Goal: Task Accomplishment & Management: Use online tool/utility

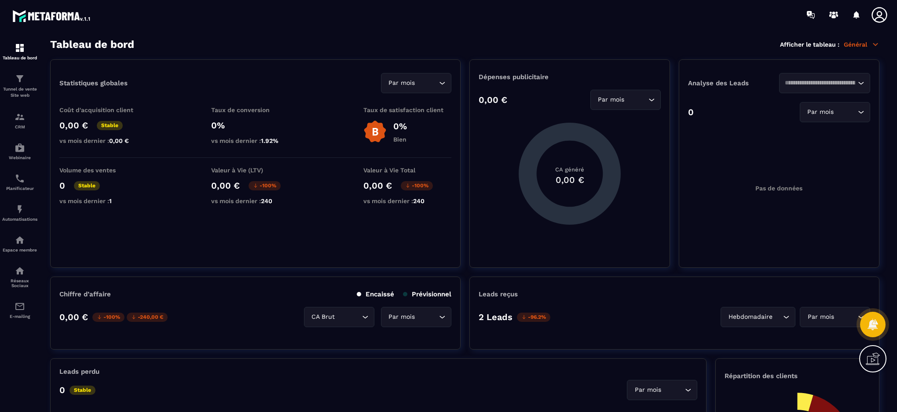
click at [26, 309] on div "E-mailing" at bounding box center [19, 311] width 35 height 18
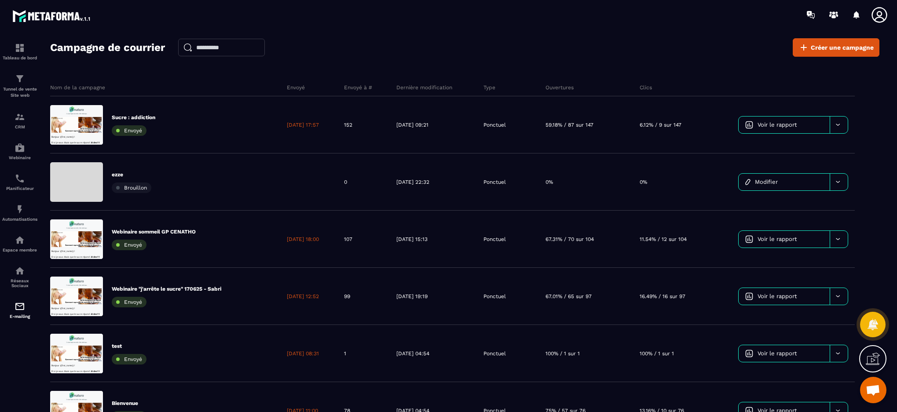
click at [158, 78] on div "Nom de la campagne Envoyé Envoyé à # Dernière modification Type Ouvertures Clic…" at bounding box center [465, 255] width 830 height 370
click at [73, 72] on div "Nom de la campagne Envoyé Envoyé à # Dernière modification Type Ouvertures Clic…" at bounding box center [465, 255] width 830 height 370
click at [17, 43] on img at bounding box center [20, 48] width 11 height 11
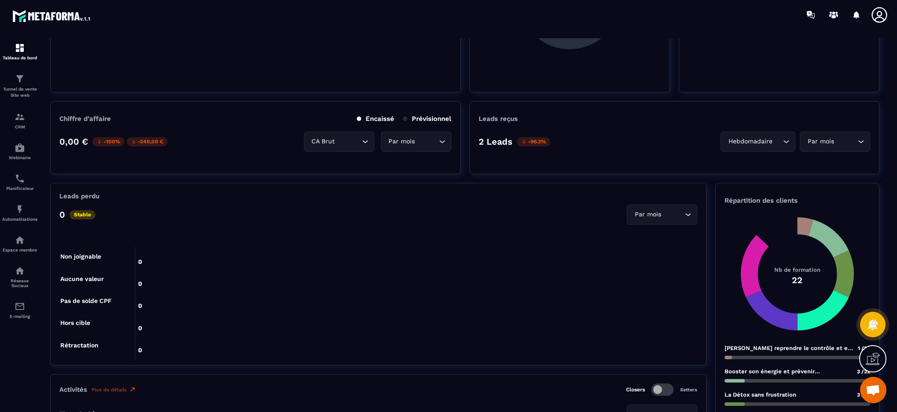
scroll to position [176, 0]
click at [771, 143] on div "Hebdomadaire" at bounding box center [756, 141] width 52 height 10
click at [758, 158] on p "Jours" at bounding box center [761, 159] width 52 height 9
drag, startPoint x: 755, startPoint y: 145, endPoint x: 753, endPoint y: 153, distance: 8.4
click at [755, 146] on input "Search for option" at bounding box center [766, 141] width 29 height 10
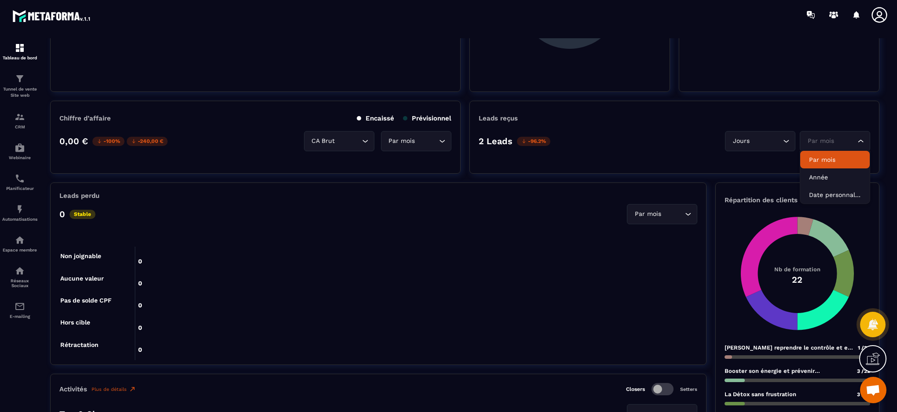
click at [822, 134] on div "Par mois Loading..." at bounding box center [835, 141] width 70 height 20
click at [740, 141] on div "Jours" at bounding box center [756, 141] width 52 height 10
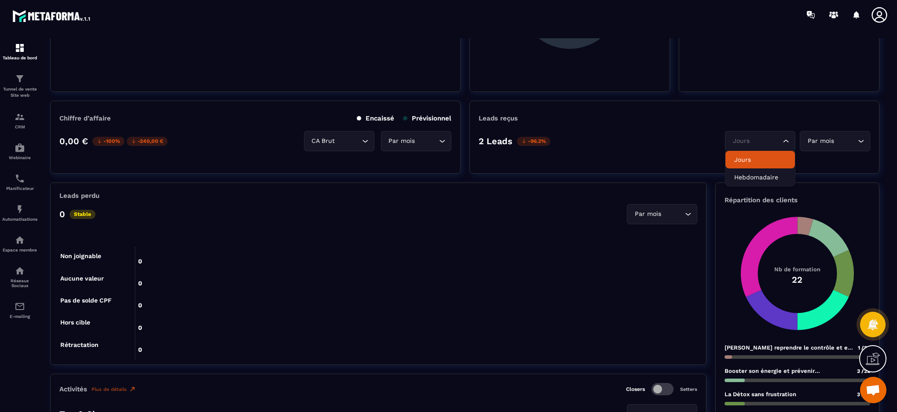
click at [741, 160] on p "Jours" at bounding box center [761, 159] width 52 height 9
click at [758, 144] on input "Search for option" at bounding box center [766, 141] width 29 height 10
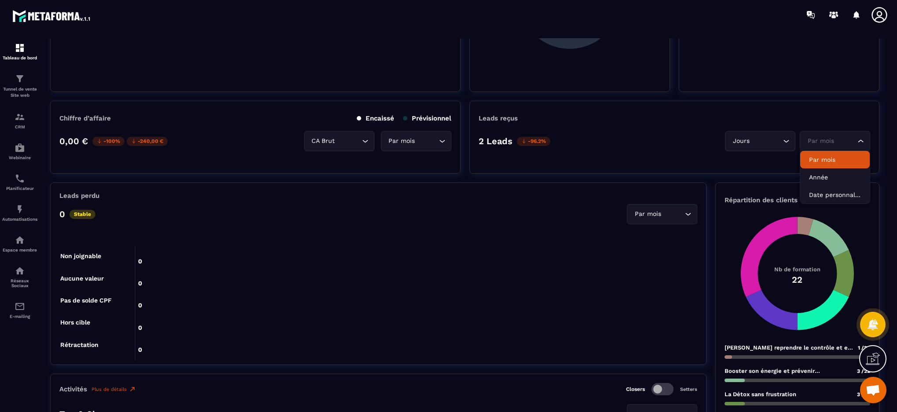
click at [817, 136] on div "Par mois" at bounding box center [831, 141] width 52 height 10
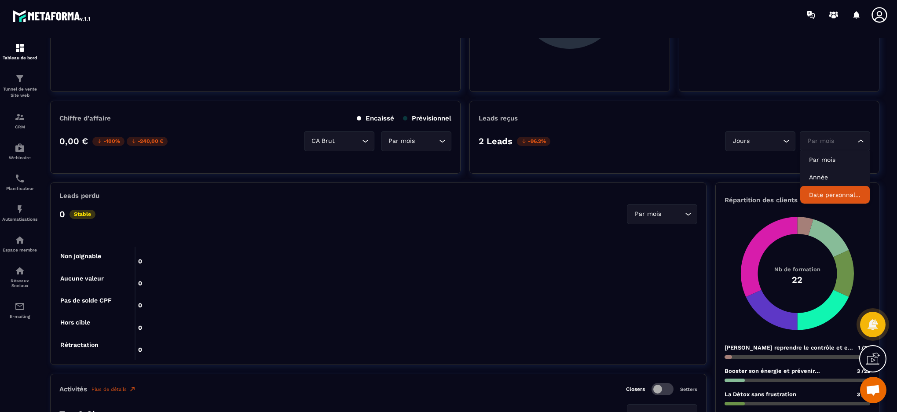
click at [834, 192] on p "Date personnalisée" at bounding box center [835, 195] width 52 height 9
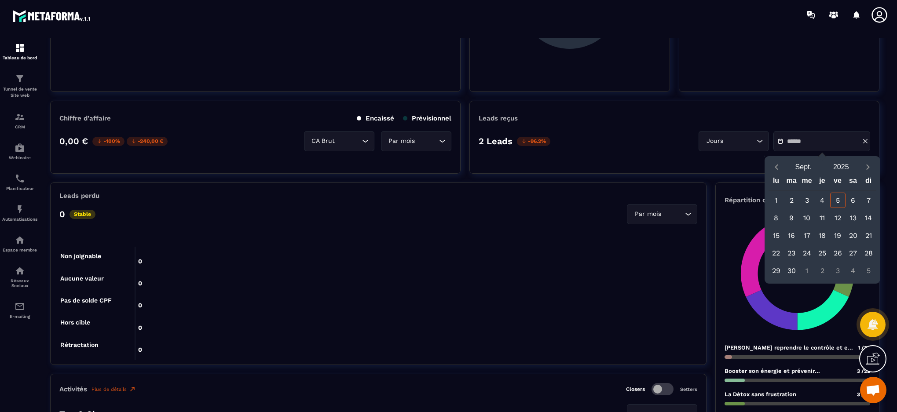
click at [777, 201] on div "1" at bounding box center [776, 200] width 15 height 15
click at [843, 202] on div "5" at bounding box center [838, 200] width 15 height 15
type input "**********"
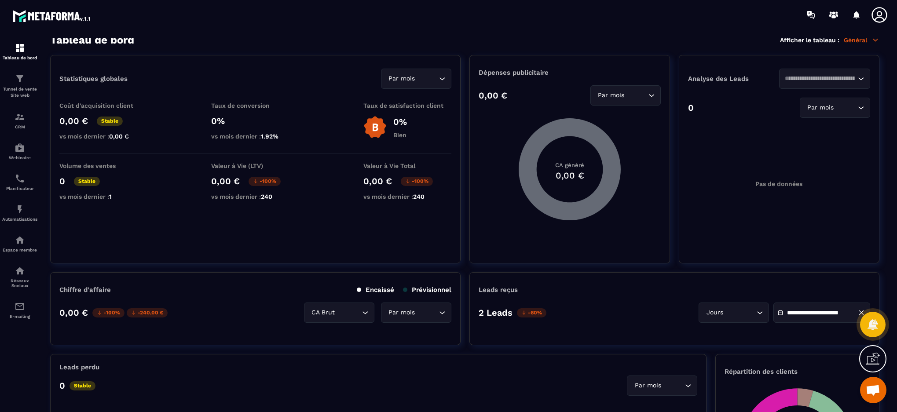
scroll to position [0, 0]
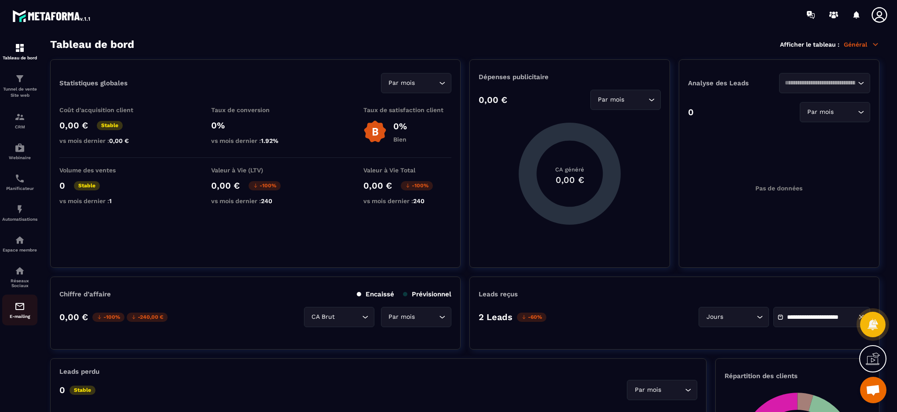
click at [24, 320] on link "E-mailing" at bounding box center [19, 310] width 35 height 31
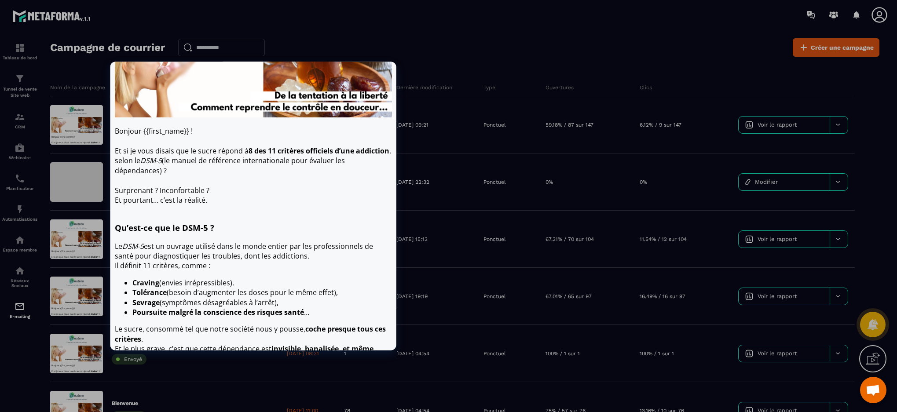
scroll to position [264, 0]
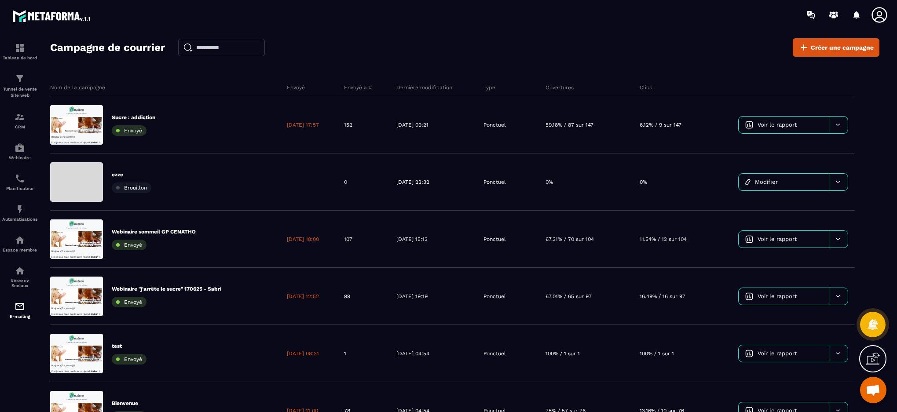
click at [517, 52] on div "Campagne de courrier Créer une campagne" at bounding box center [465, 47] width 830 height 18
